Goal: Task Accomplishment & Management: Manage account settings

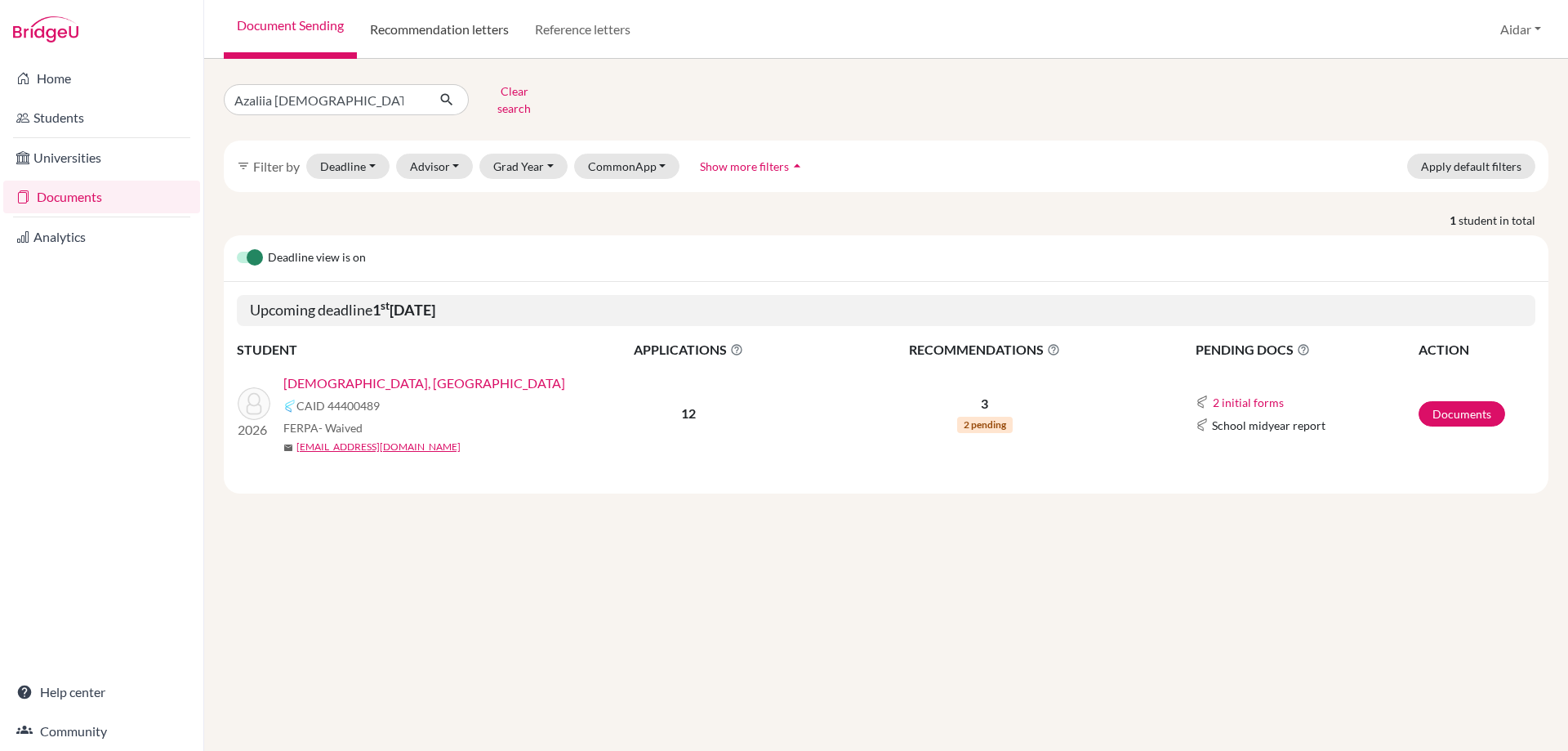
click at [460, 28] on link "Recommendation letters" at bounding box center [439, 30] width 165 height 59
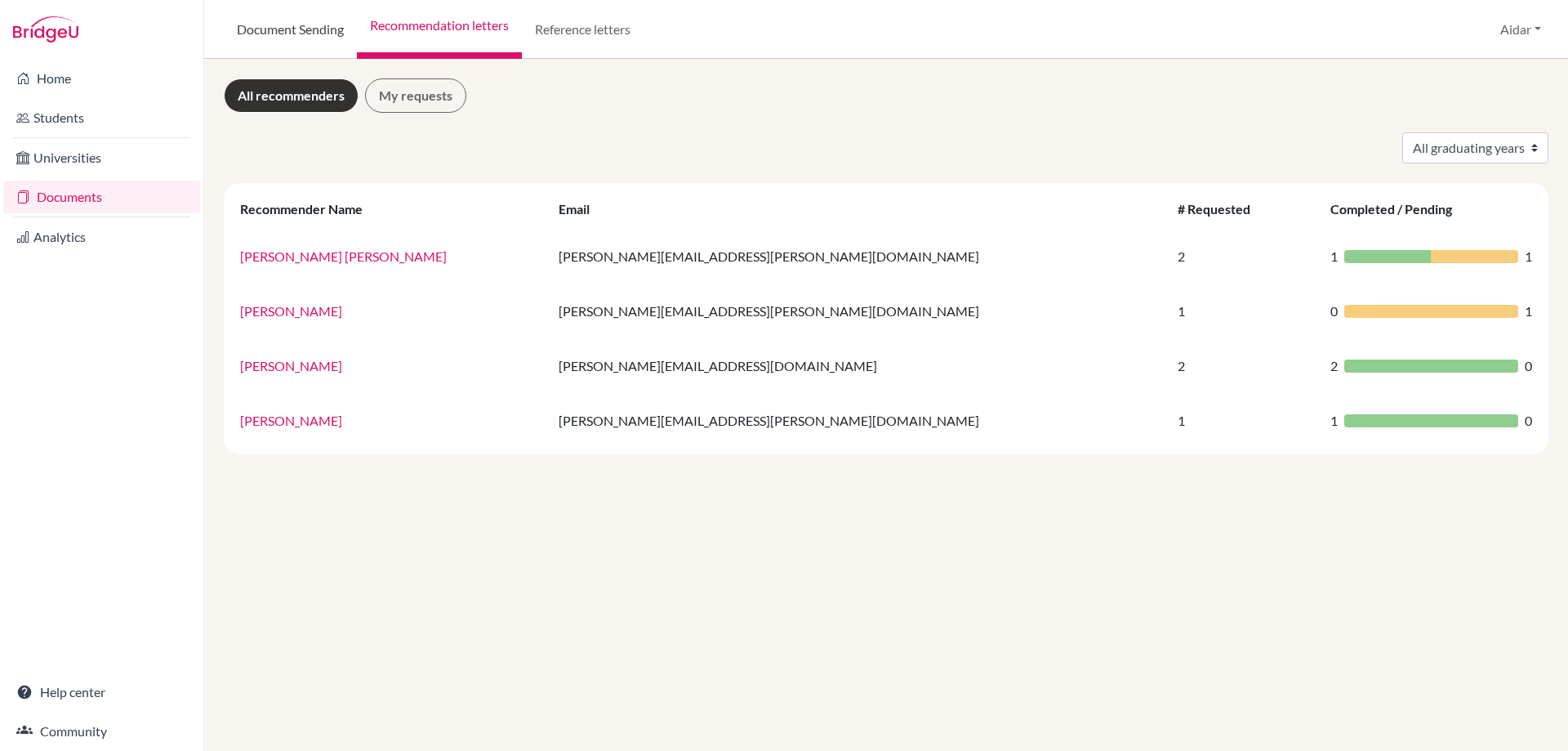
click at [317, 24] on link "Document Sending" at bounding box center [290, 30] width 133 height 59
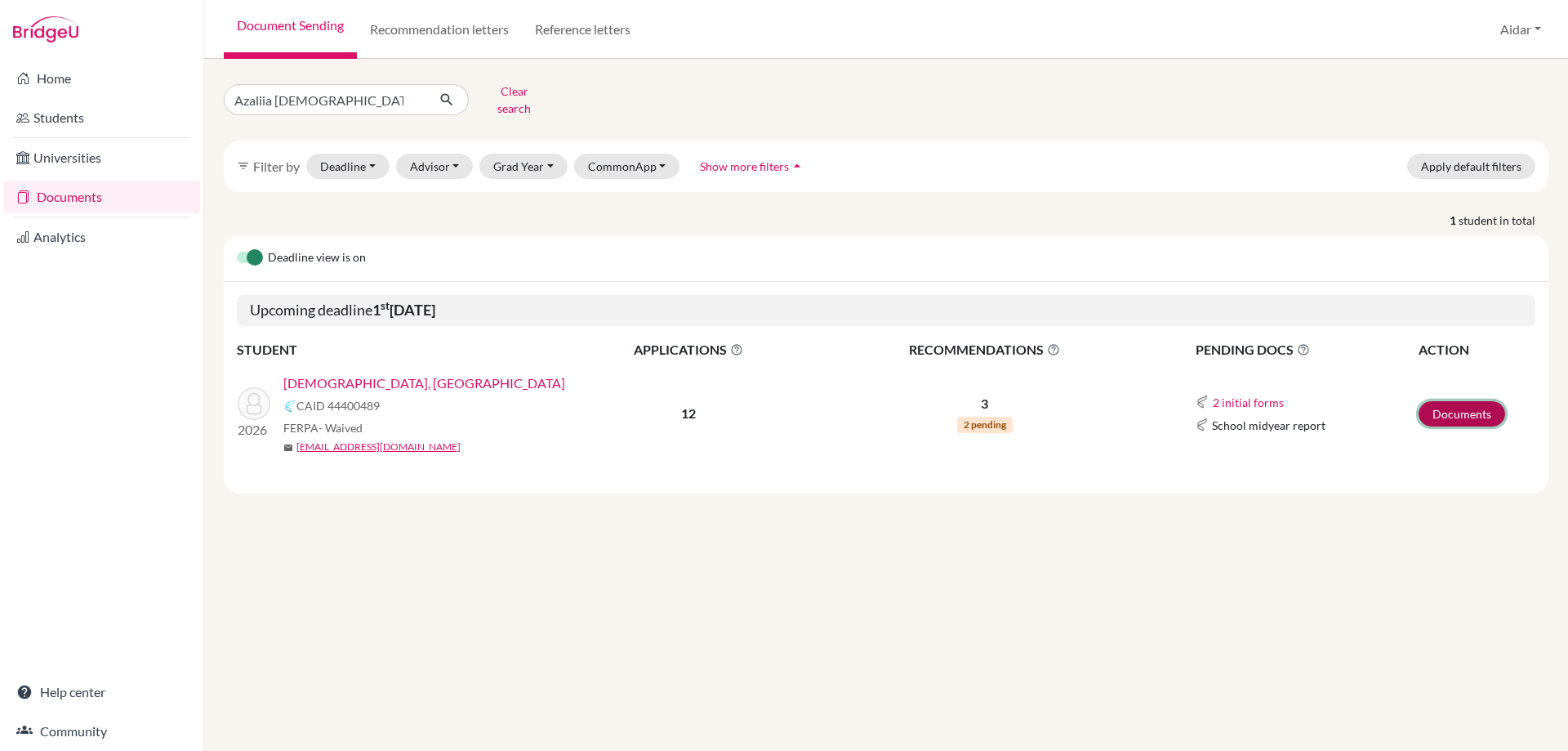
click at [1454, 403] on link "Documents" at bounding box center [1462, 413] width 87 height 25
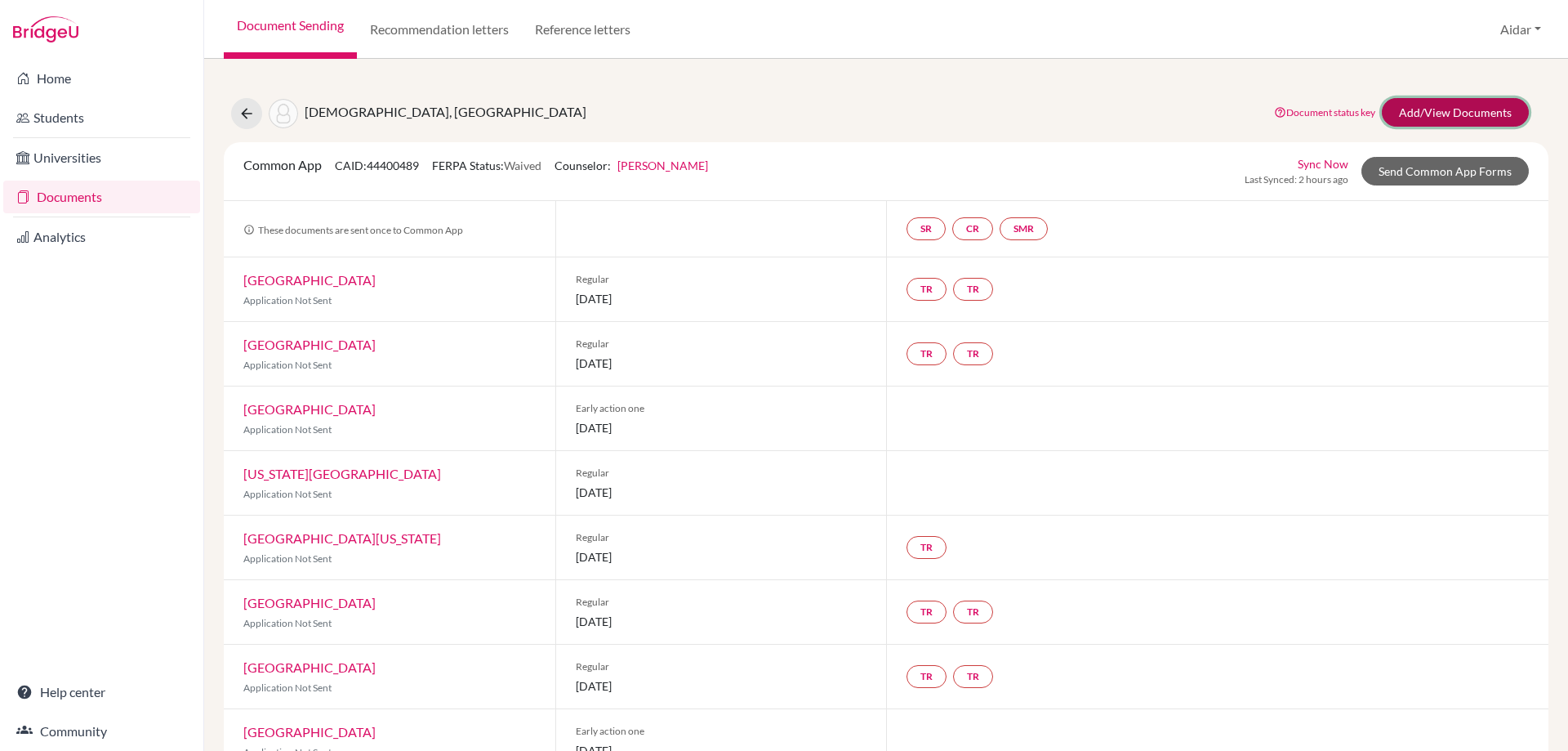
click at [1426, 116] on link "Add/View Documents" at bounding box center [1455, 112] width 147 height 29
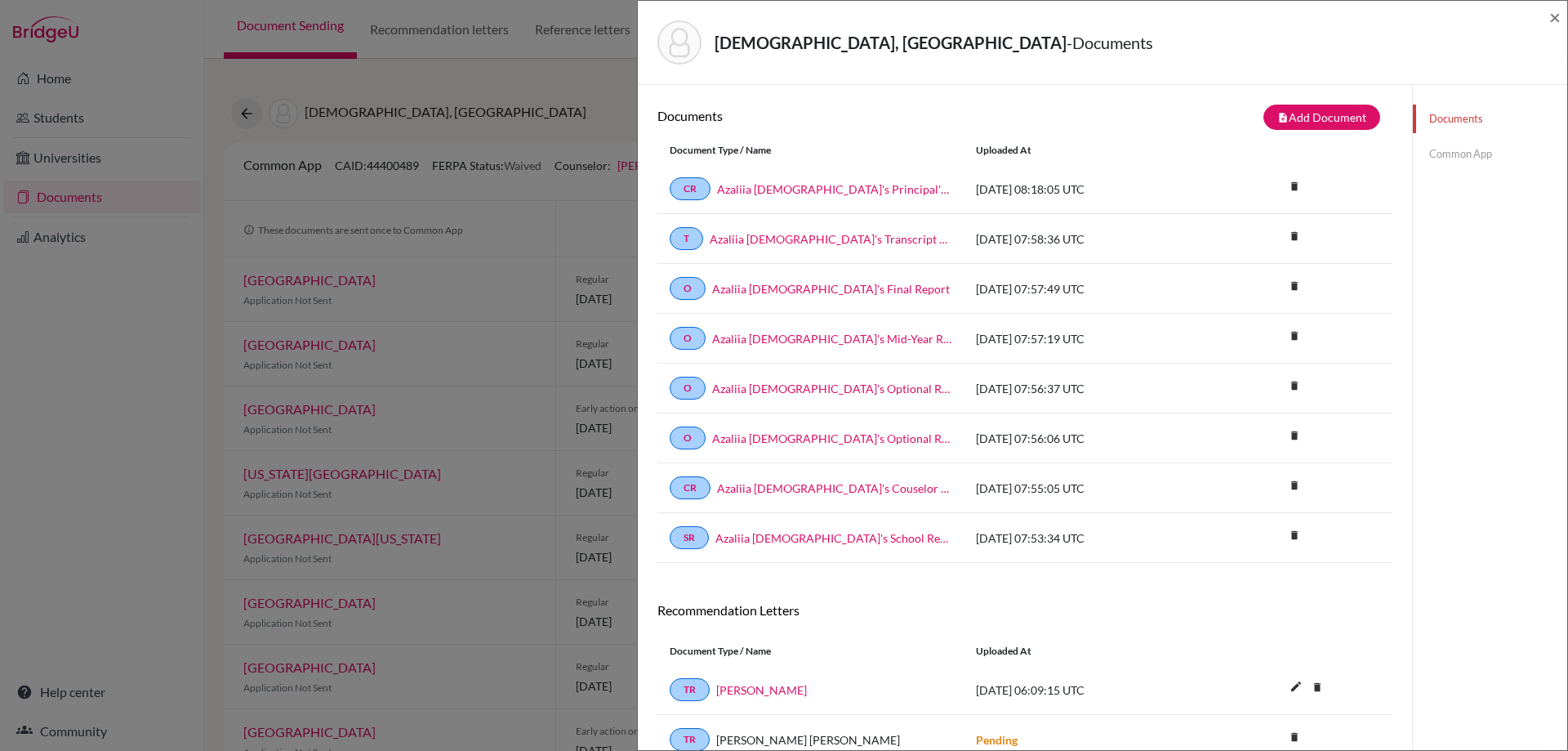
scroll to position [123, 0]
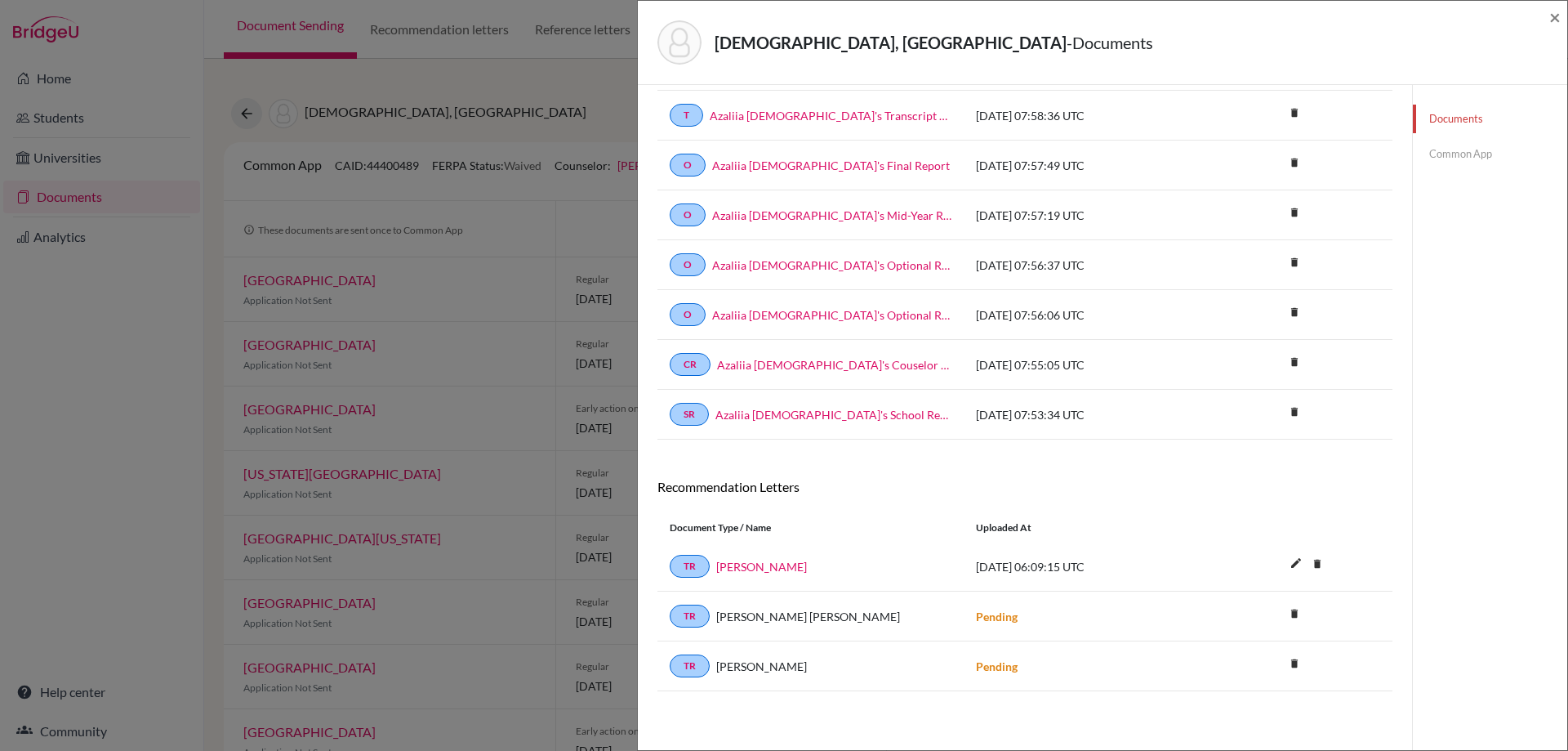
click at [1436, 122] on link "Documents" at bounding box center [1490, 119] width 154 height 29
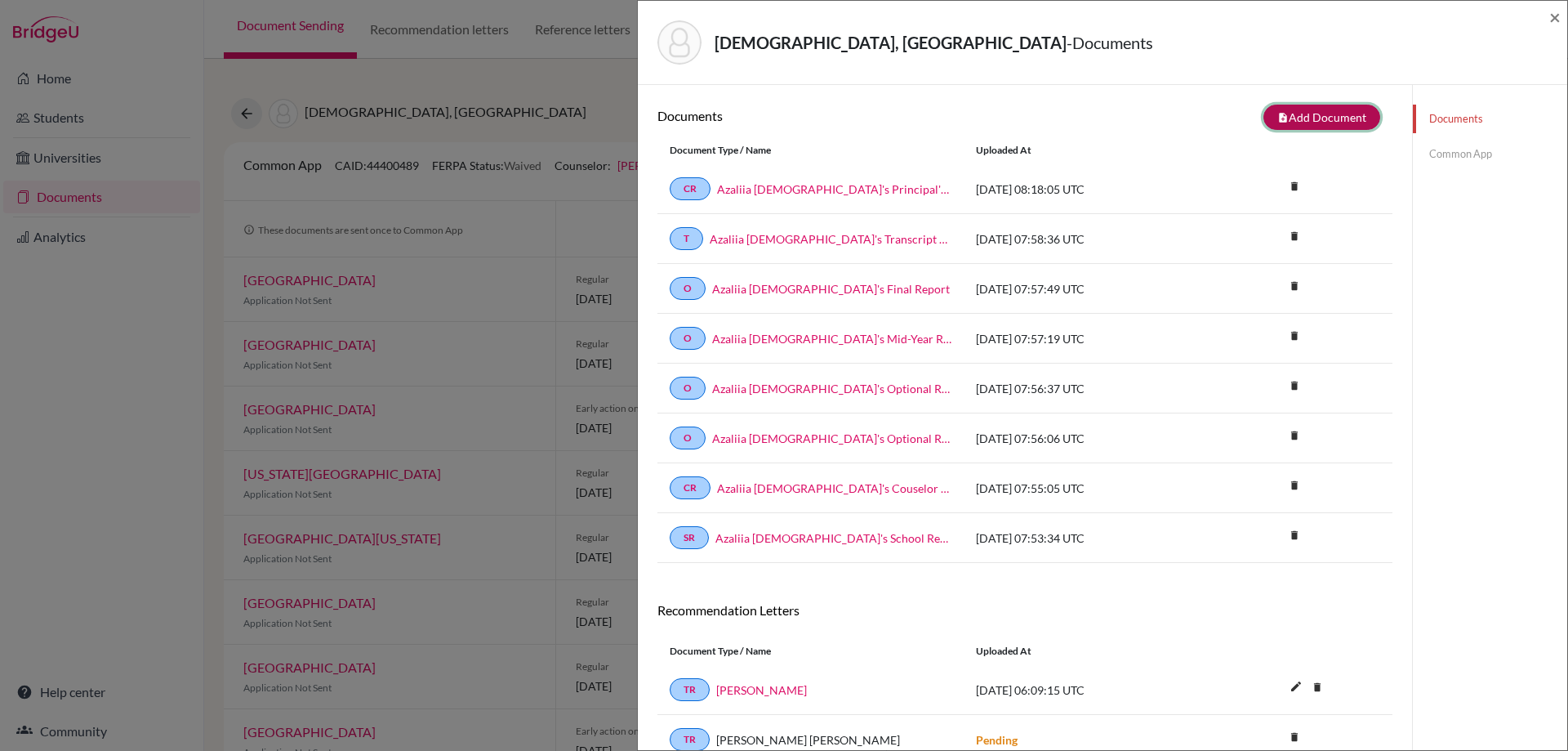
click at [1310, 116] on button "note_add Add Document" at bounding box center [1322, 117] width 116 height 25
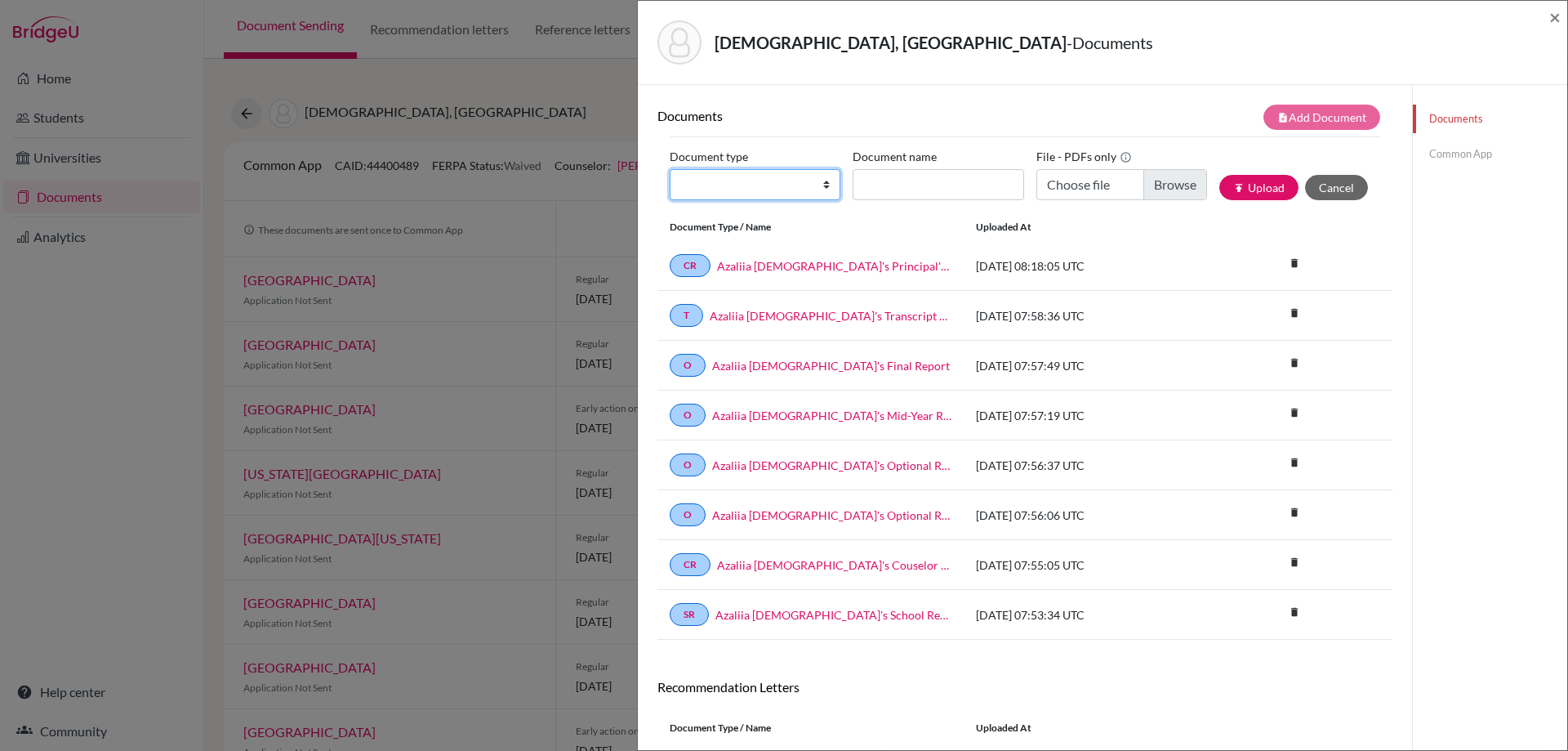
click at [823, 188] on select "Change explanation for Common App reports Counselor recommendation Internationa…" at bounding box center [755, 184] width 170 height 31
select select "5"
click at [670, 169] on select "Change explanation for Common App reports Counselor recommendation Internationa…" at bounding box center [755, 184] width 170 height 31
click at [906, 181] on input "Recommender's name" at bounding box center [938, 184] width 170 height 31
type input "Jennifer Brunson"
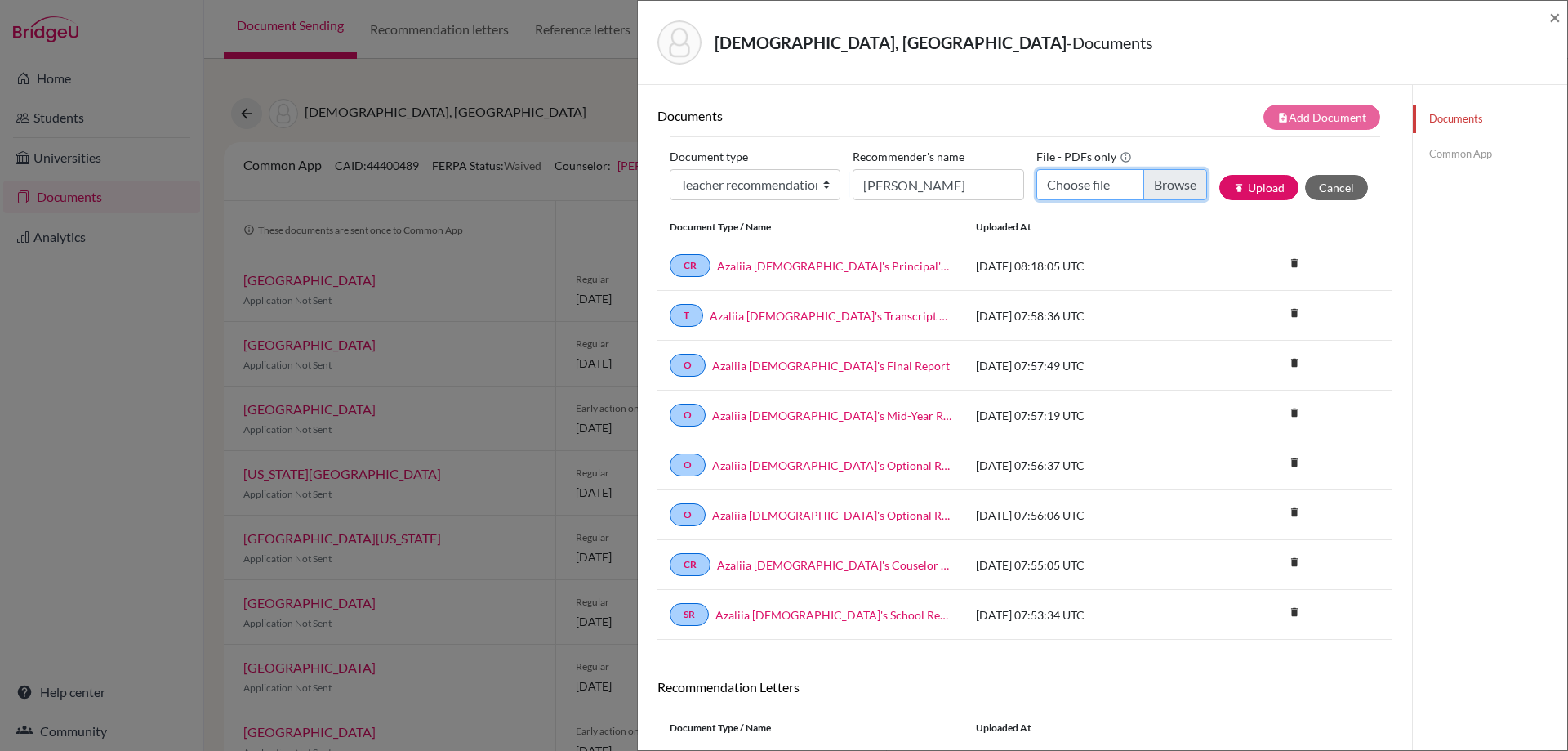
click at [1164, 186] on input "Choose file" at bounding box center [1122, 184] width 170 height 31
type input "C:\fakepath\Azaliia Islamova's Teacher's Recommendation Letter.pdf"
click at [1255, 189] on button "publish Upload" at bounding box center [1259, 187] width 79 height 25
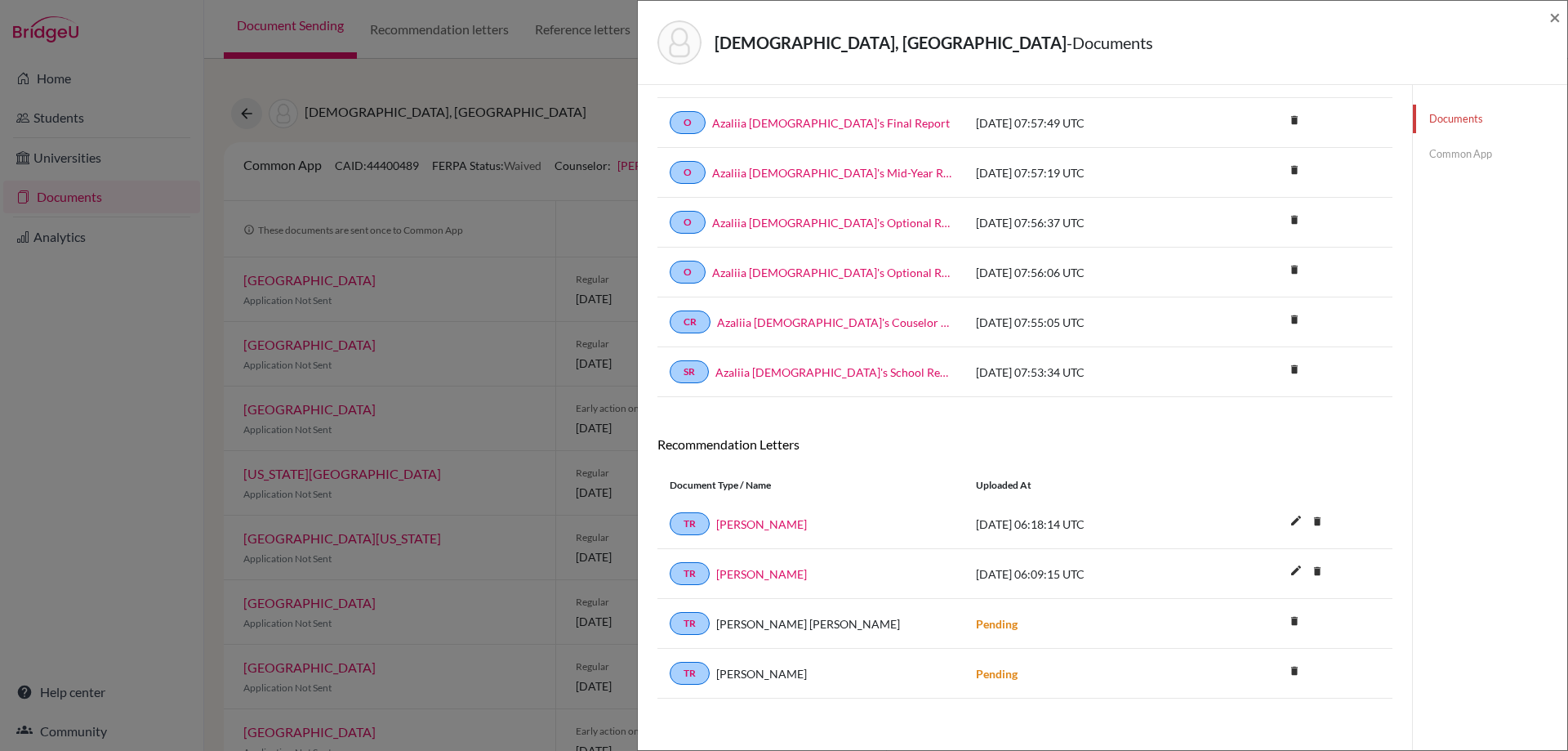
scroll to position [250, 0]
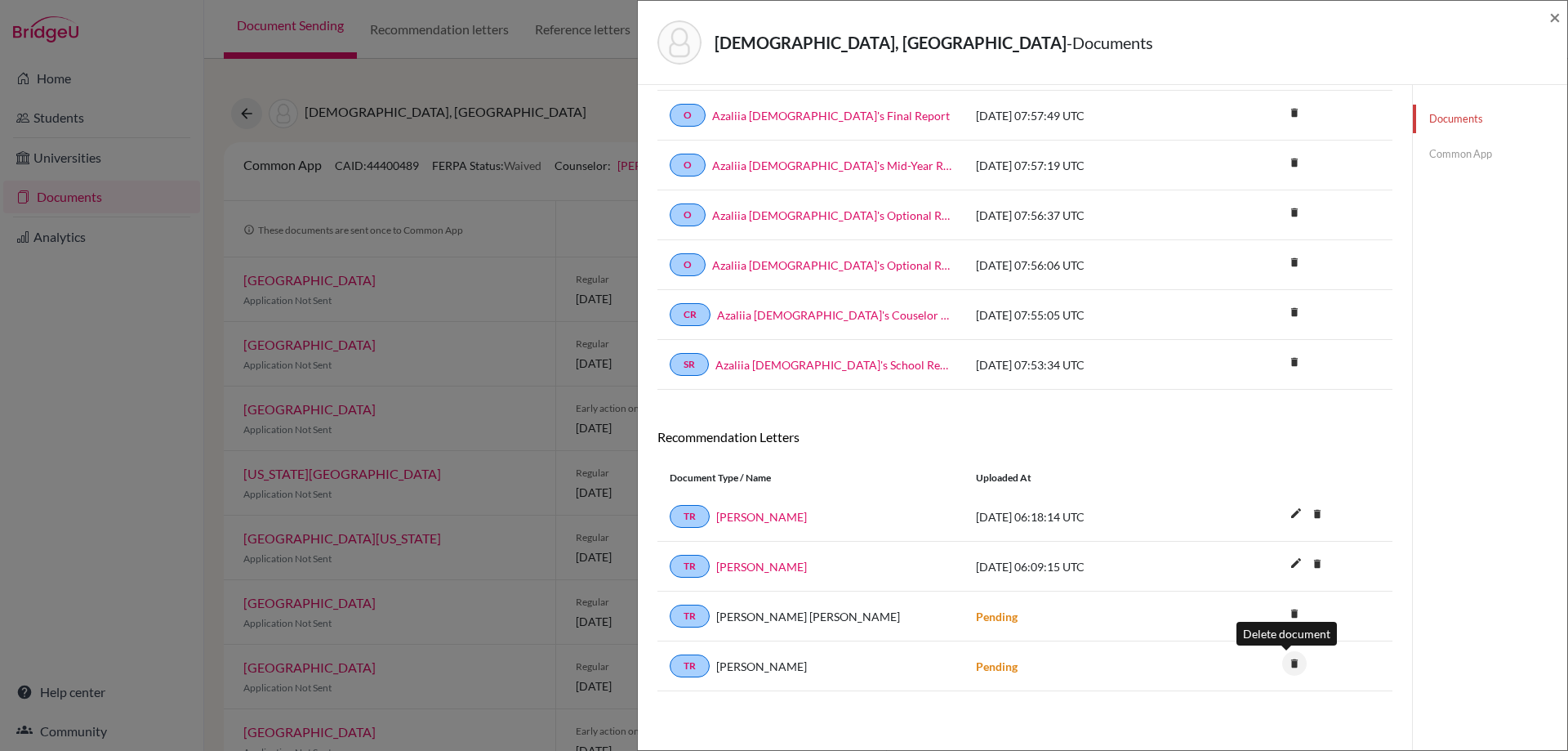
click at [1282, 662] on icon "delete" at bounding box center [1294, 663] width 24 height 24
click at [1231, 709] on button "Delete" at bounding box center [1243, 713] width 74 height 25
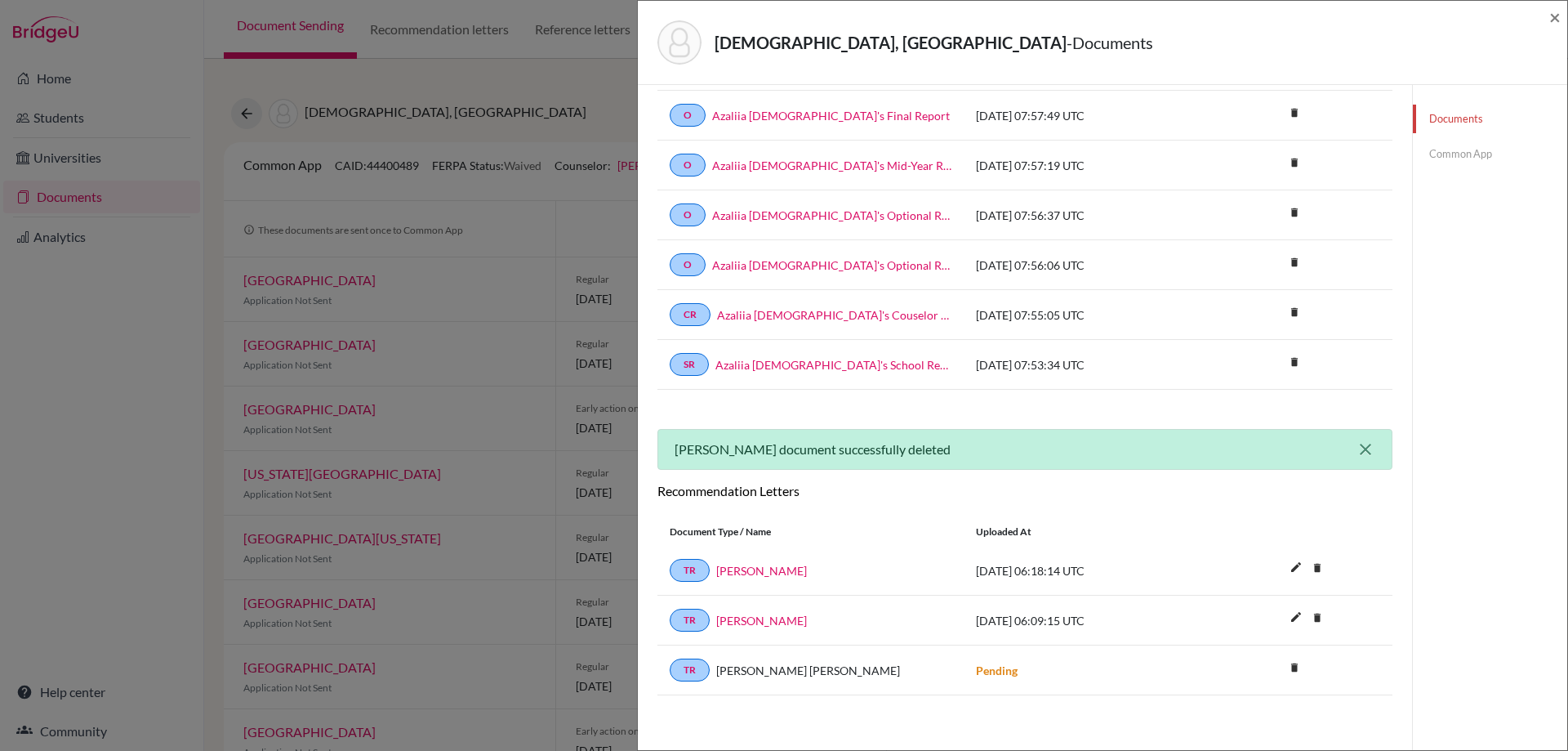
click at [1359, 449] on icon "close" at bounding box center [1365, 449] width 19 height 19
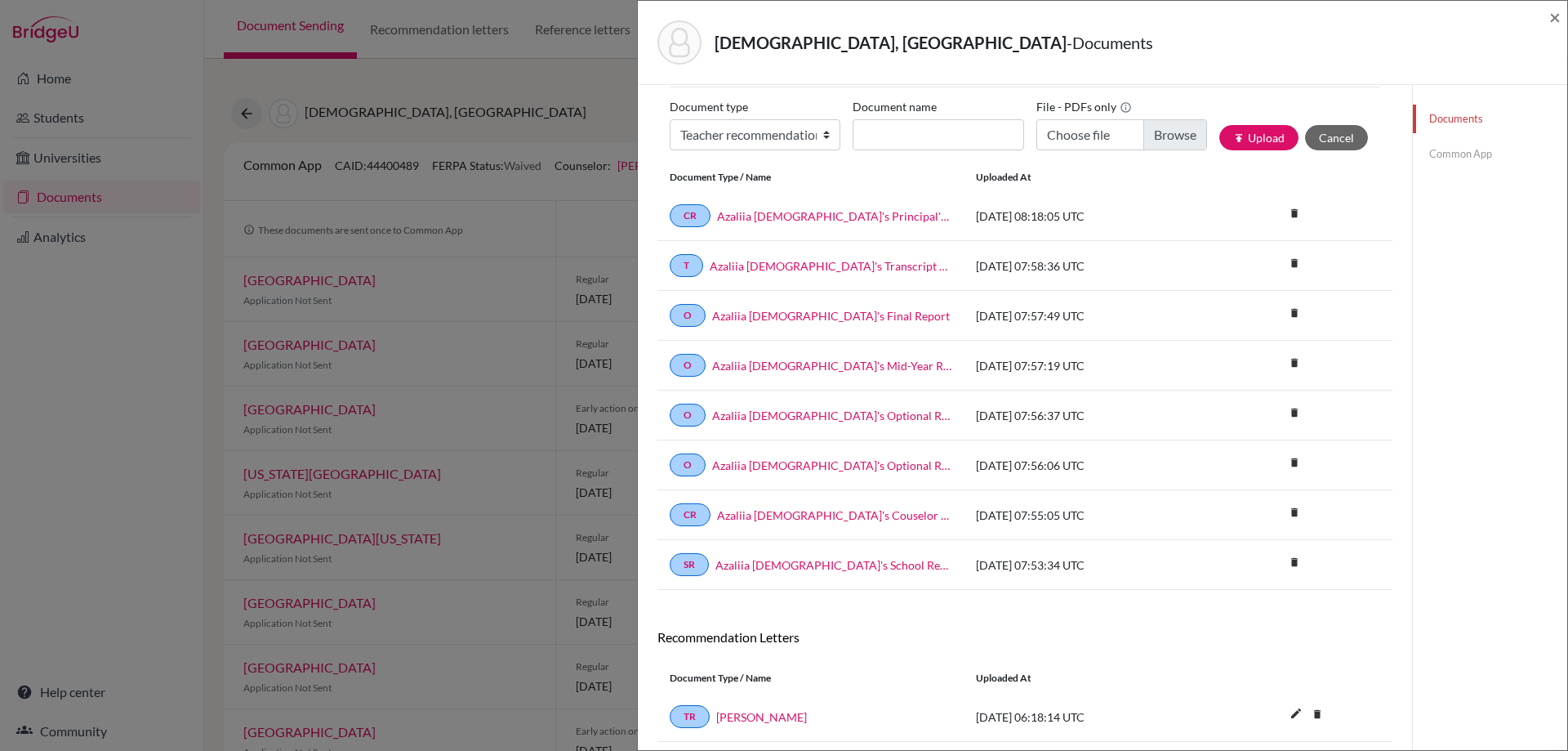
scroll to position [0, 0]
